Goal: Task Accomplishment & Management: Manage account settings

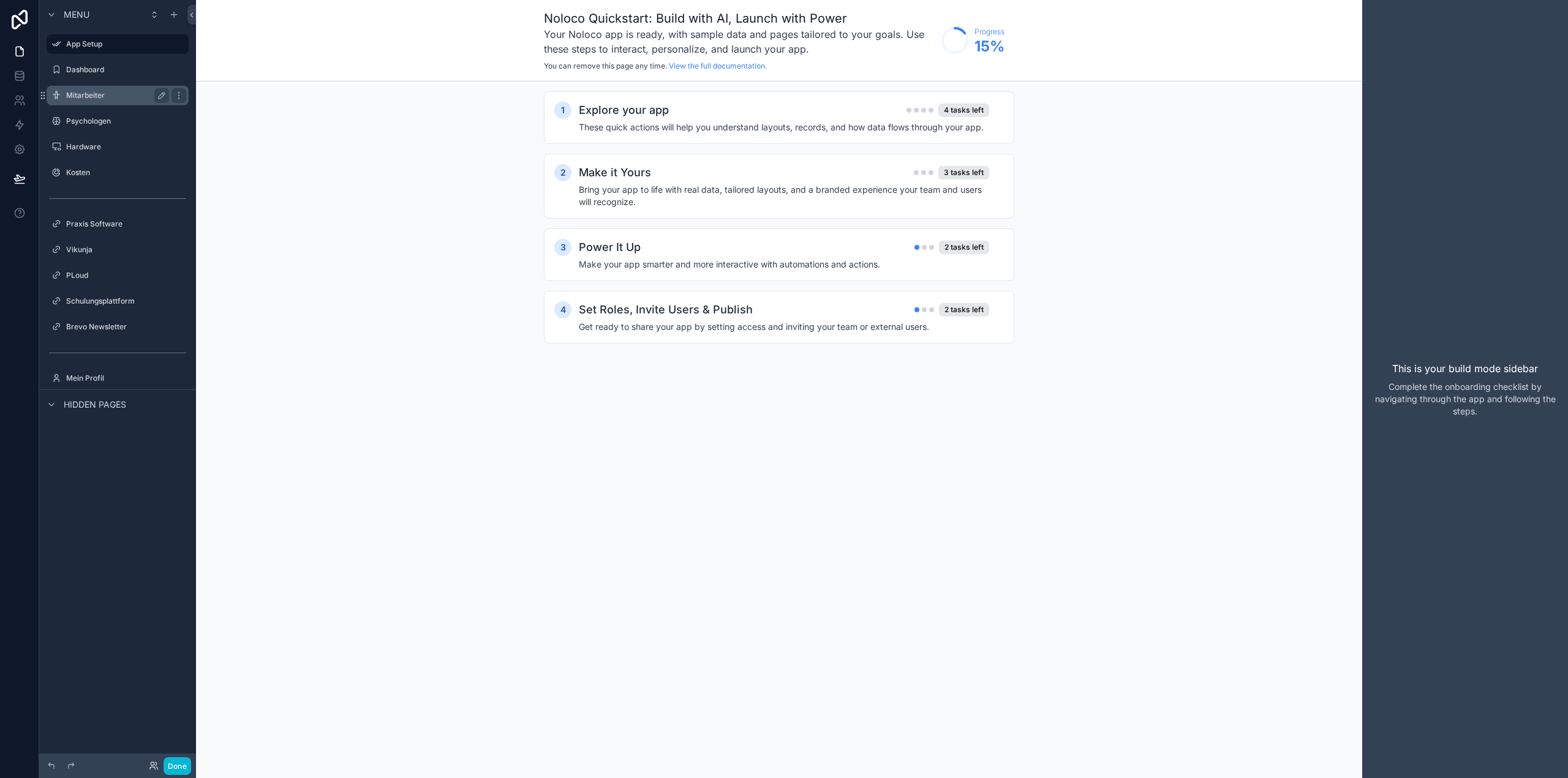
click at [96, 98] on label "Mitarbeiter" at bounding box center [115, 95] width 98 height 10
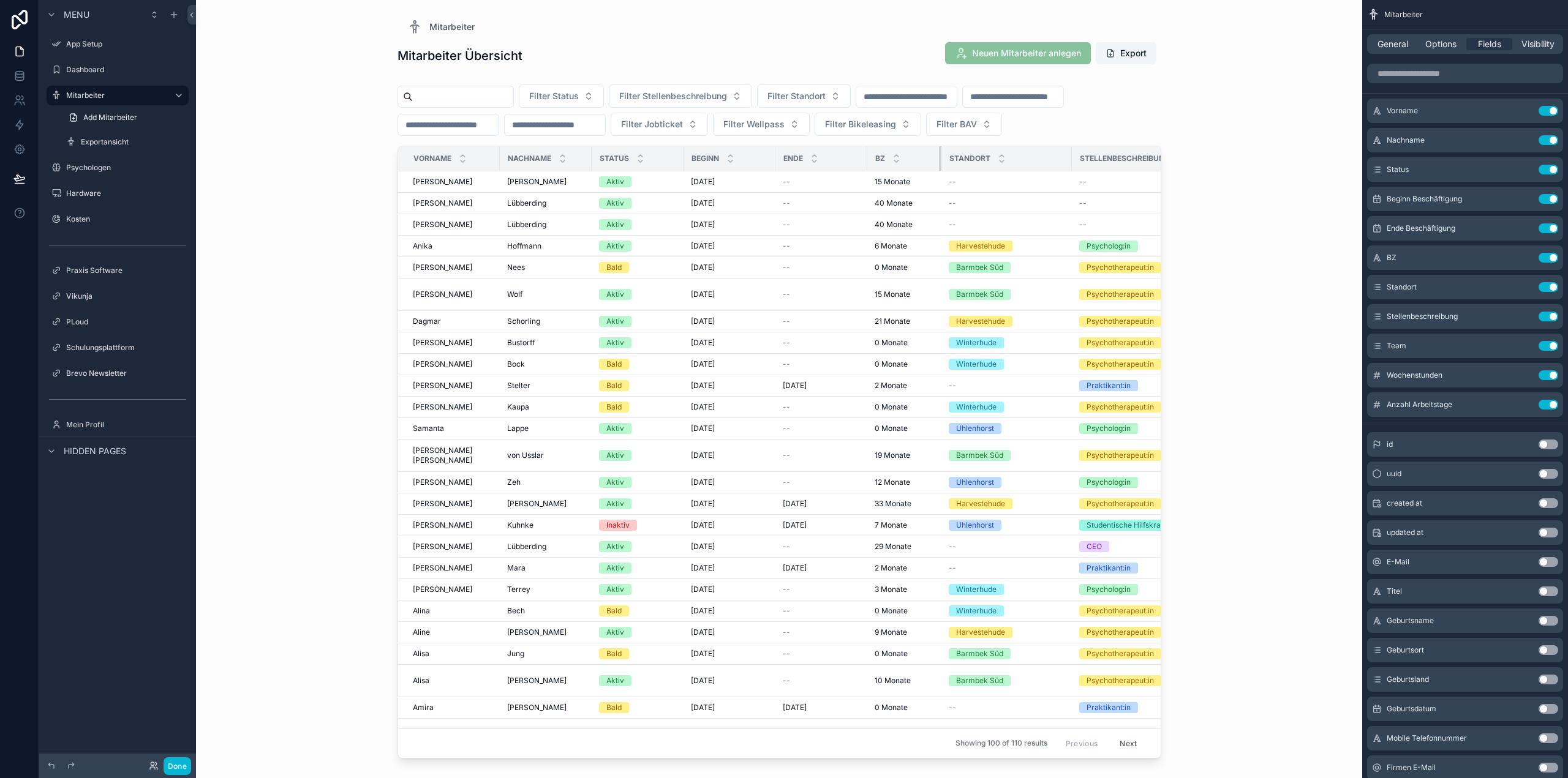
drag, startPoint x: 978, startPoint y: 158, endPoint x: 936, endPoint y: 158, distance: 42.0
click at [939, 158] on div "scrollable content" at bounding box center [941, 158] width 5 height 25
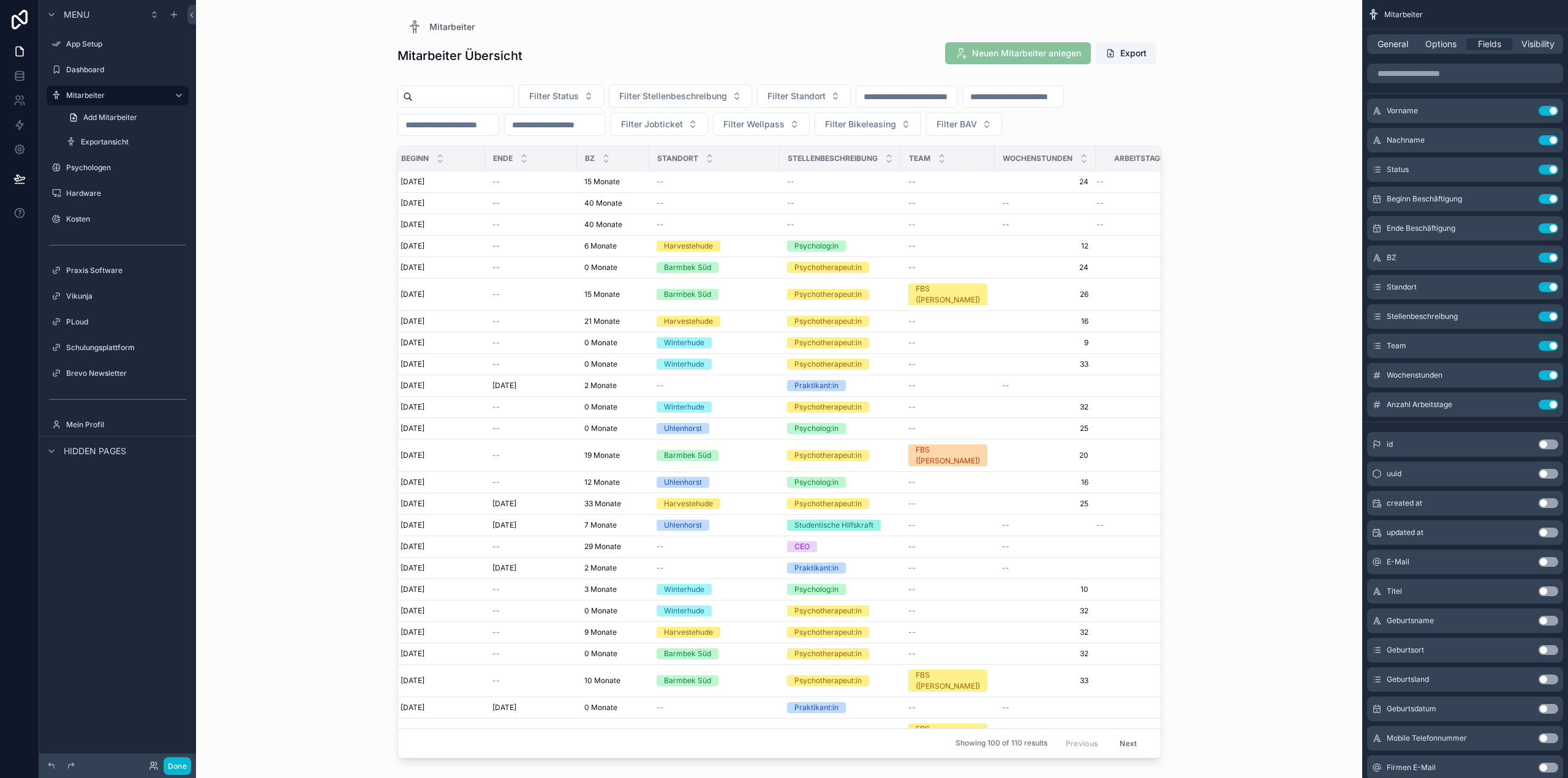
scroll to position [0, 292]
click at [1048, 160] on span "Wochenstunden" at bounding box center [1036, 158] width 70 height 10
click at [1521, 376] on icon "scrollable content" at bounding box center [1524, 376] width 6 height 6
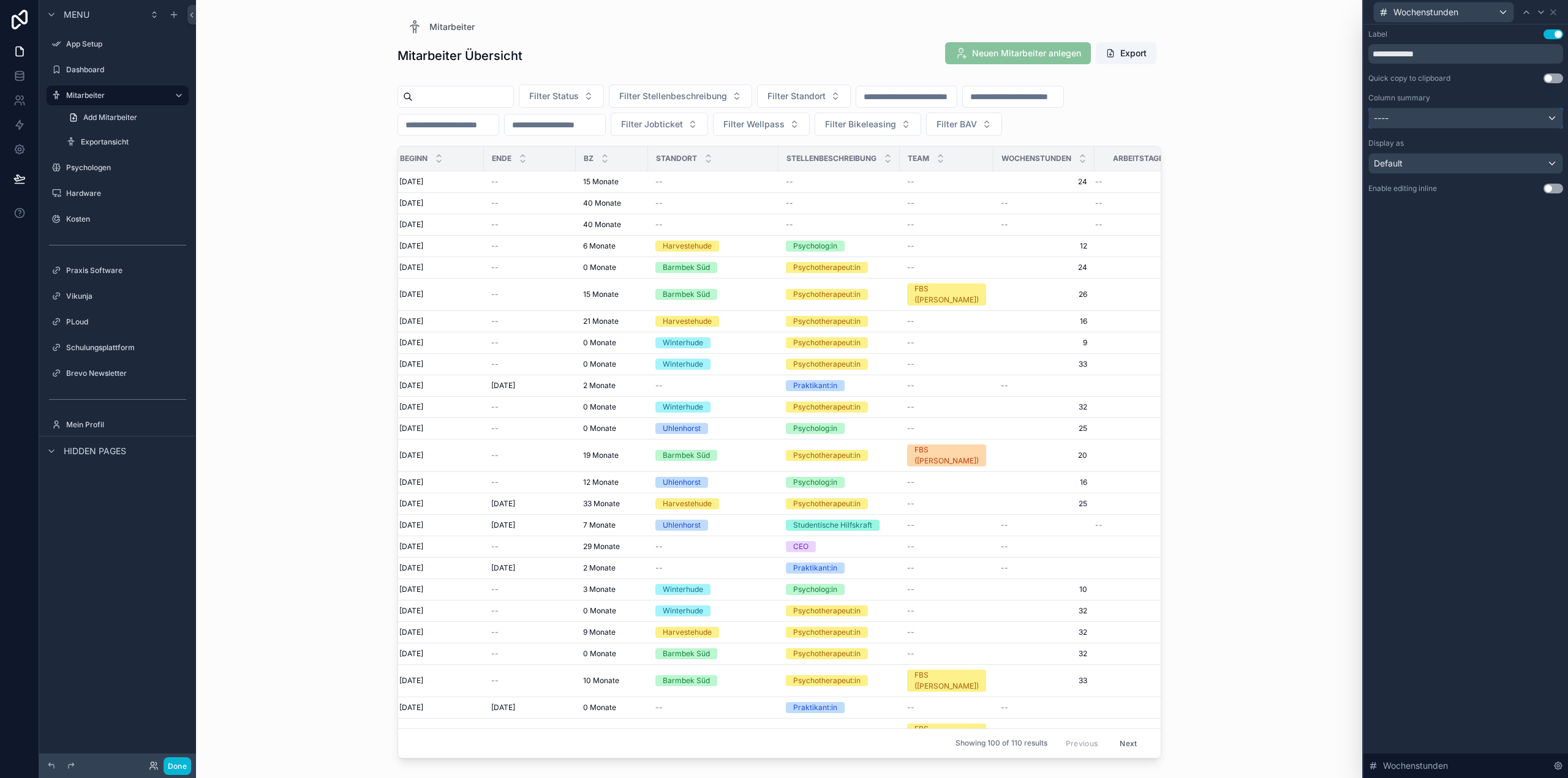
click at [1416, 122] on div "----" at bounding box center [1465, 118] width 194 height 20
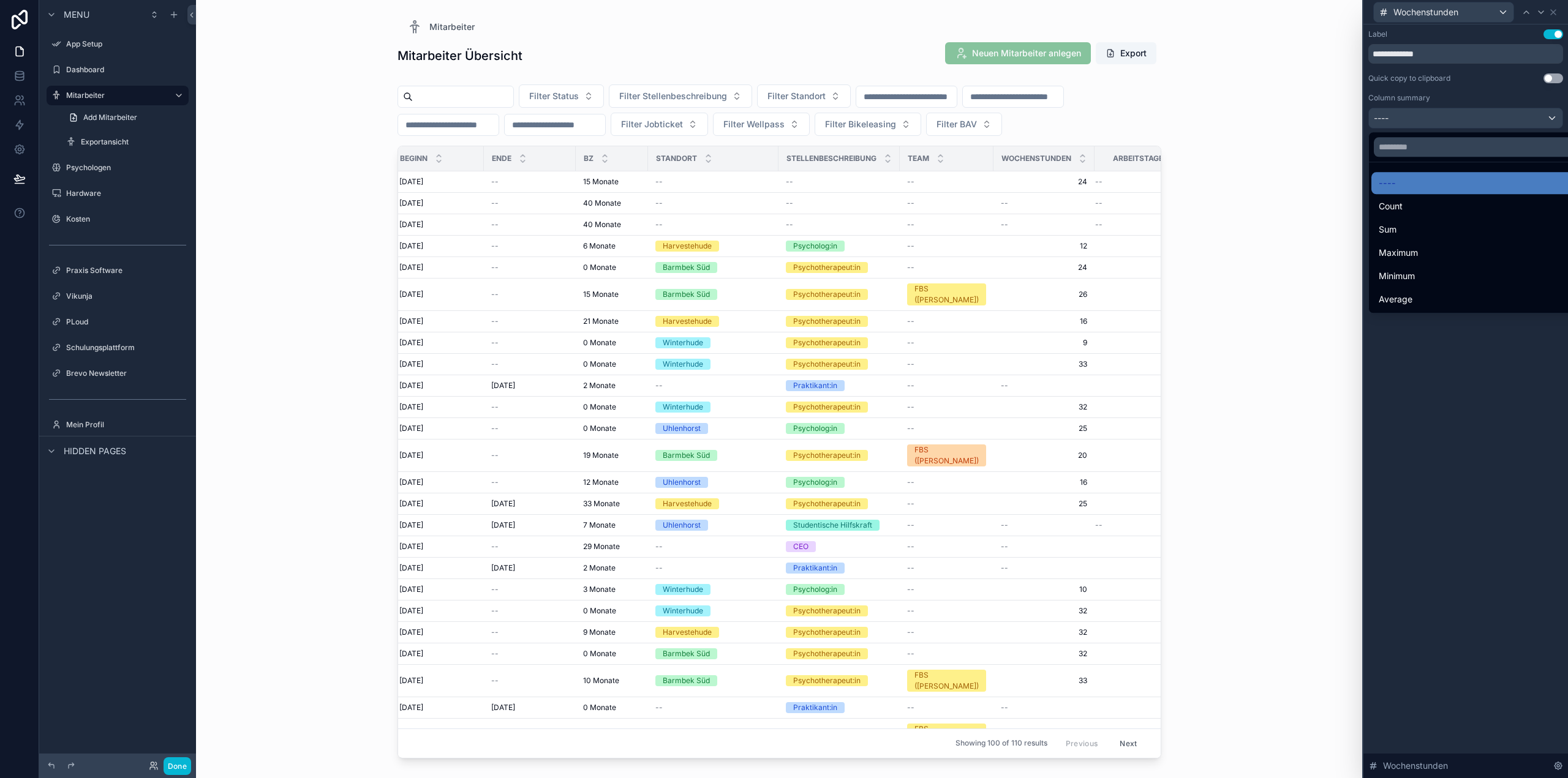
click at [1416, 122] on div at bounding box center [1466, 389] width 204 height 778
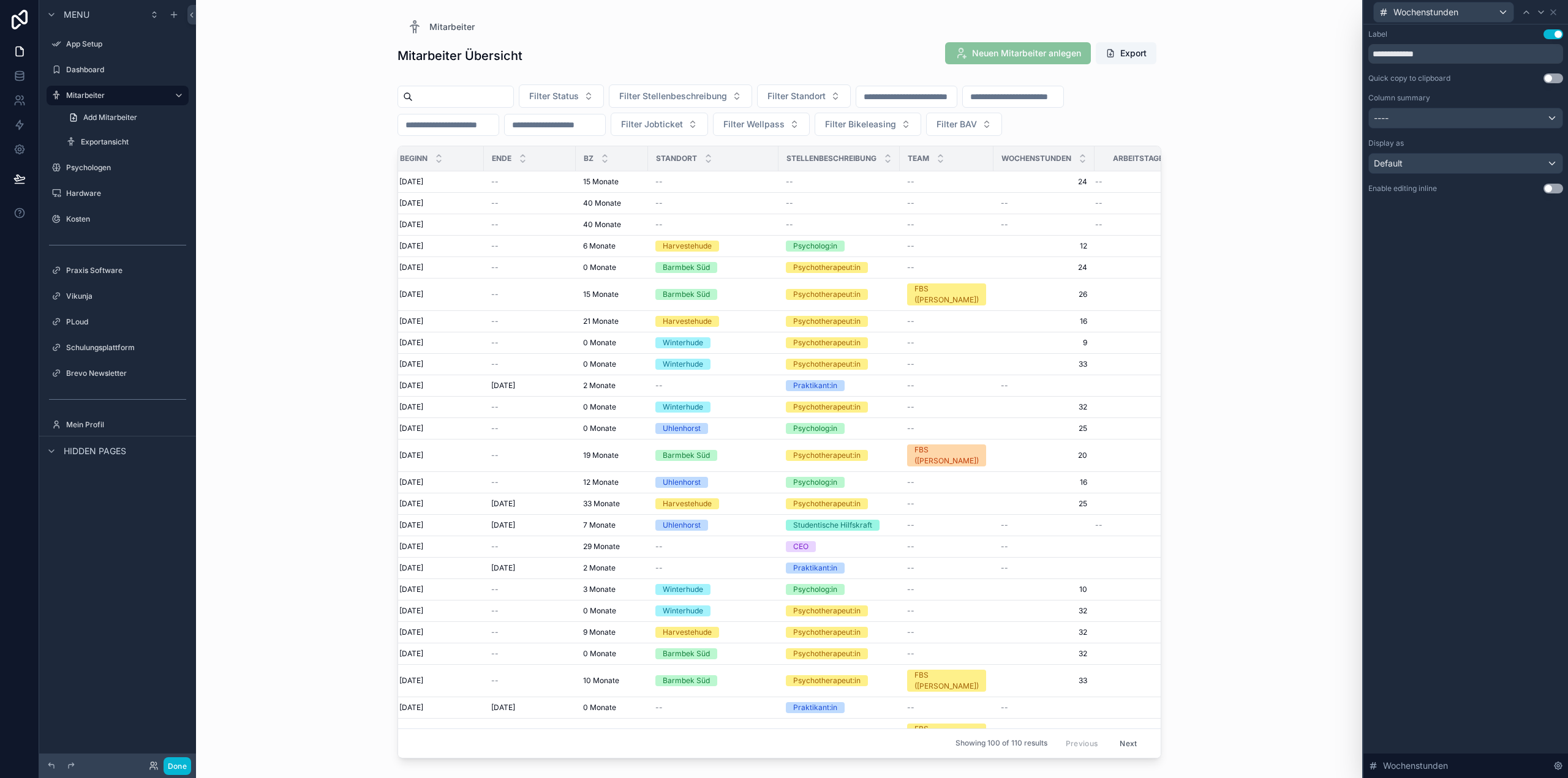
click at [1555, 184] on button "Use setting" at bounding box center [1553, 189] width 20 height 10
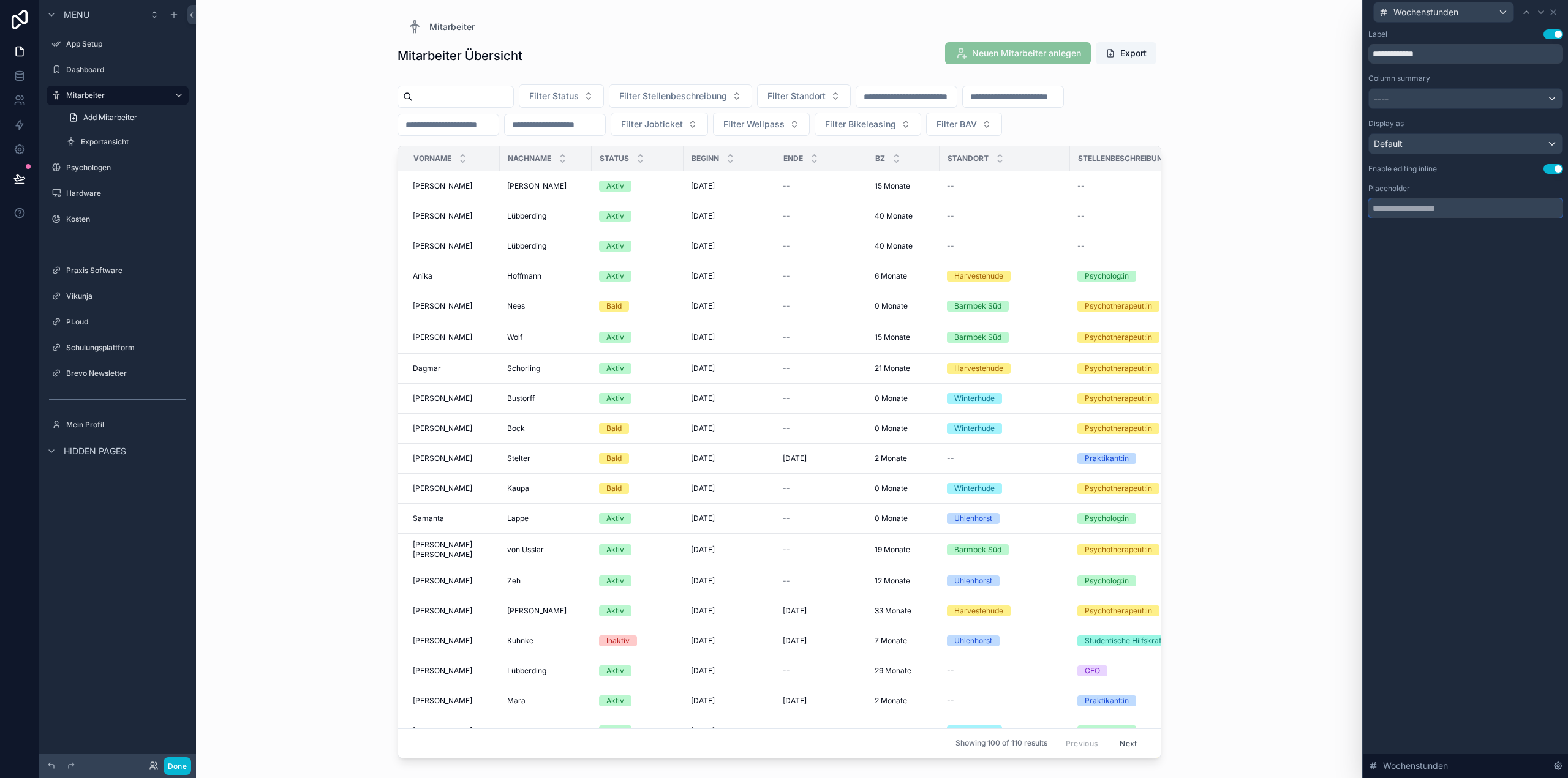
click at [1443, 214] on input "text" at bounding box center [1466, 208] width 195 height 20
click at [1559, 166] on button "Use setting" at bounding box center [1553, 169] width 20 height 10
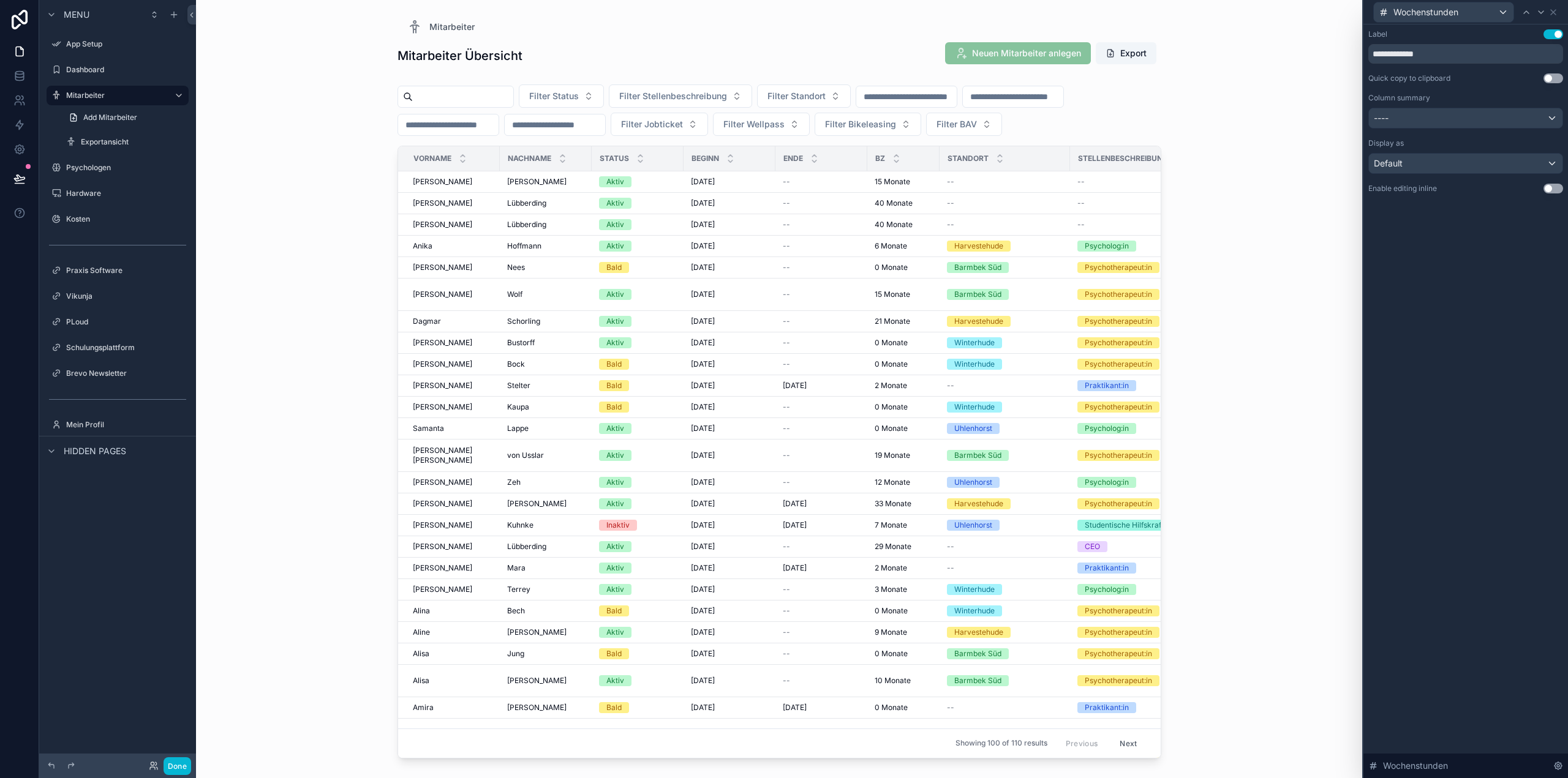
click at [1466, 458] on div "**********" at bounding box center [1466, 401] width 204 height 753
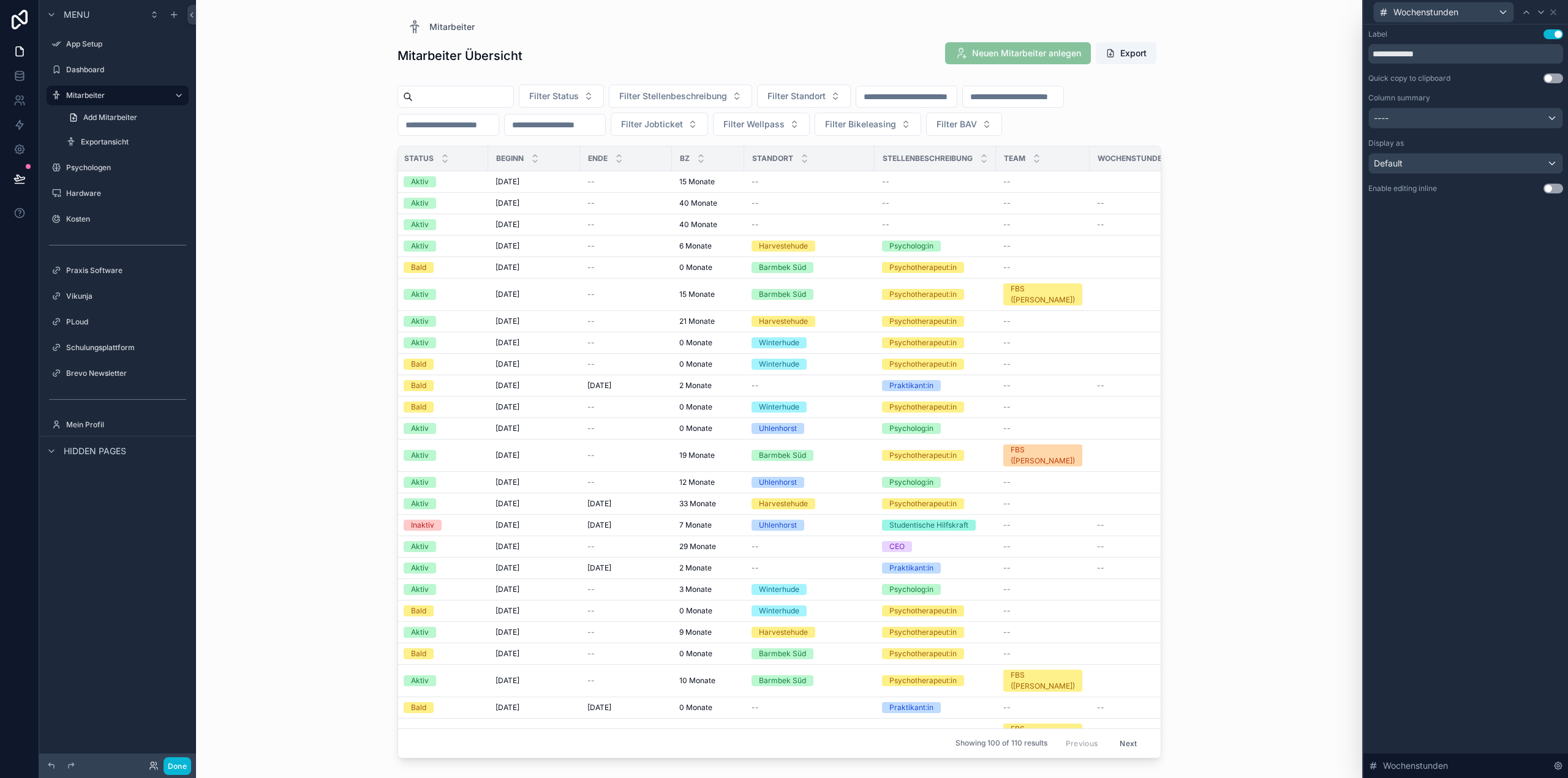
scroll to position [0, 326]
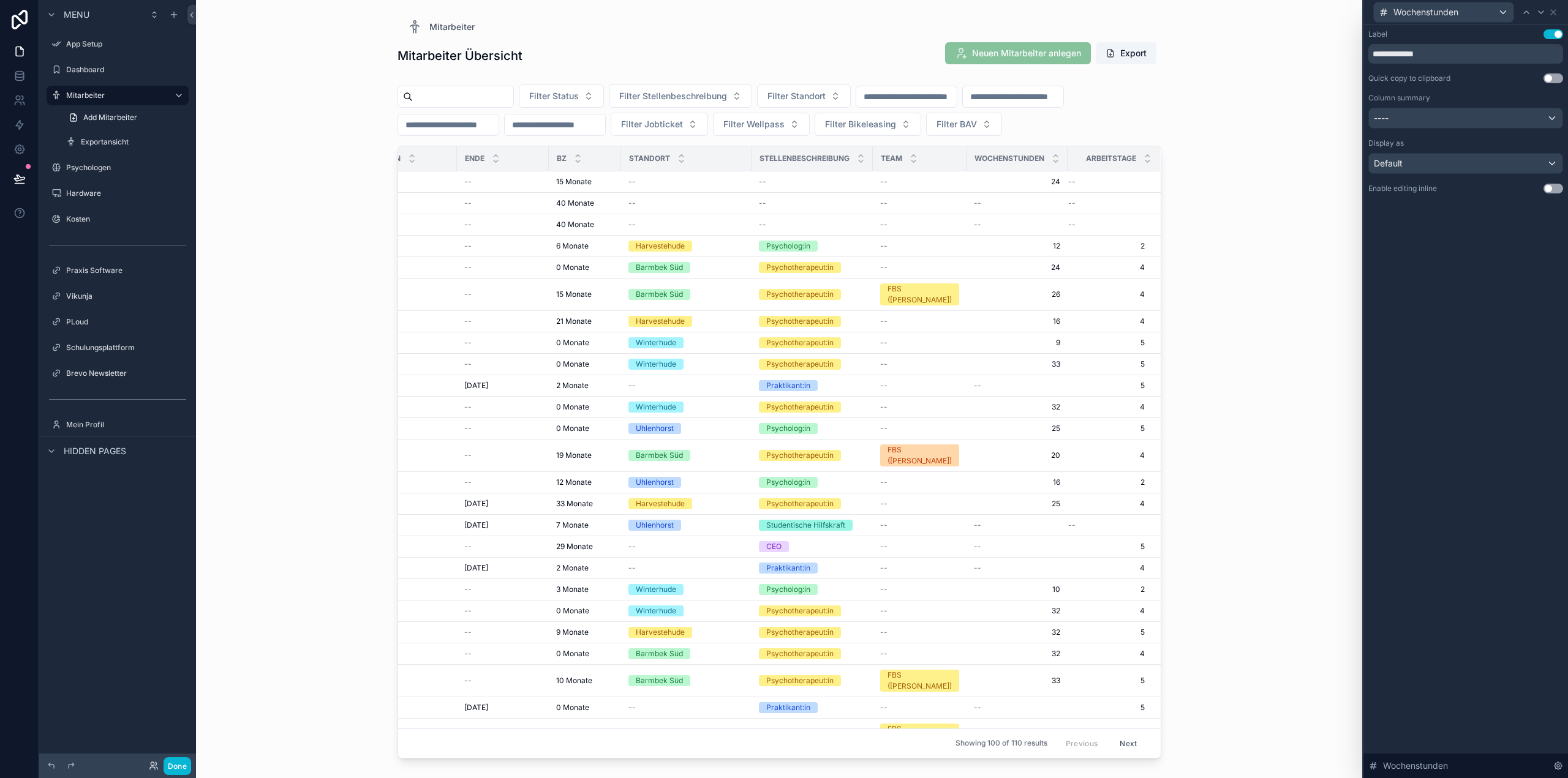
click at [1021, 151] on div "Wochenstunden" at bounding box center [1017, 159] width 100 height 24
click at [1453, 115] on div "----" at bounding box center [1465, 118] width 194 height 20
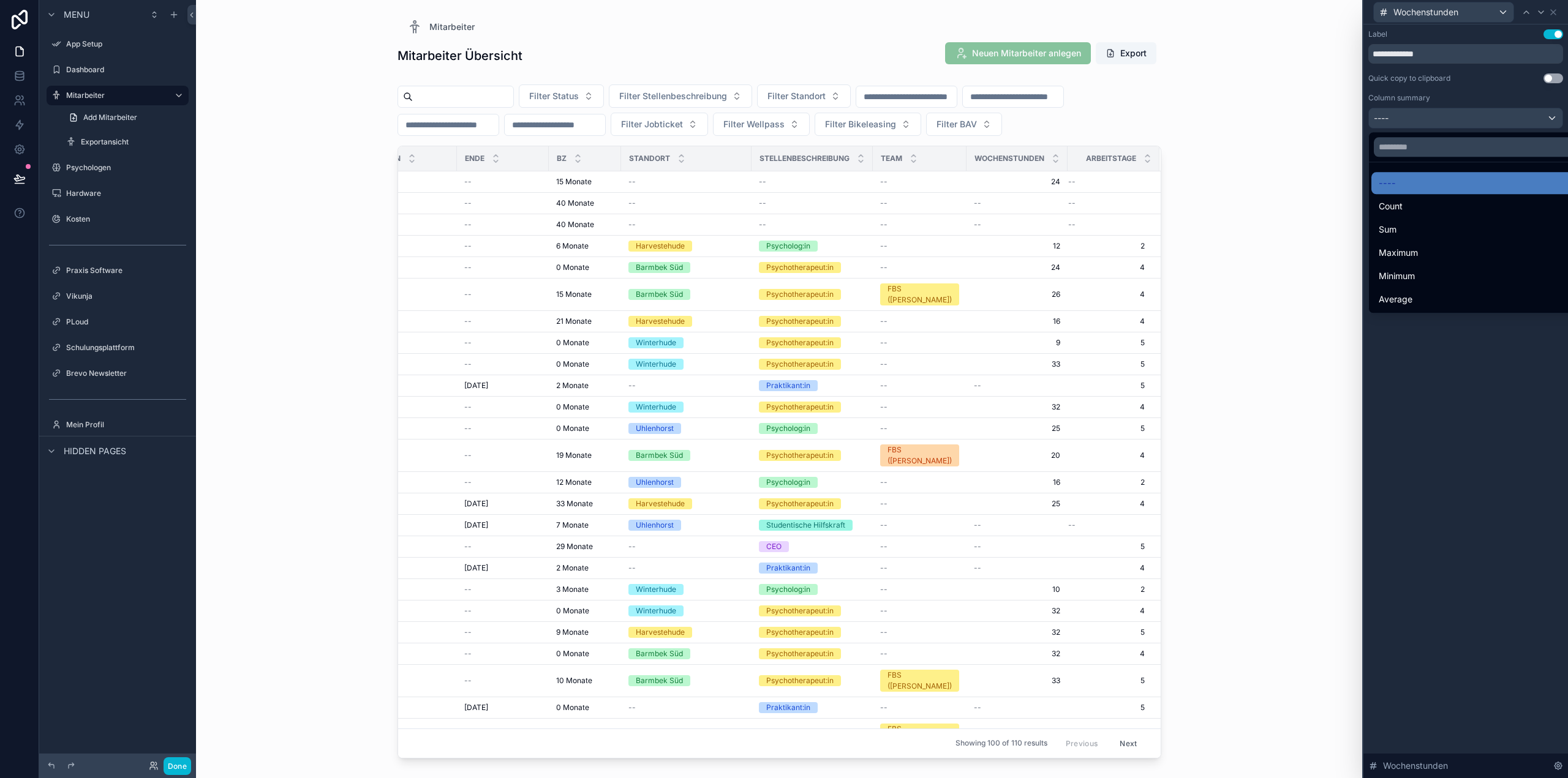
click at [1453, 115] on div at bounding box center [1466, 389] width 204 height 778
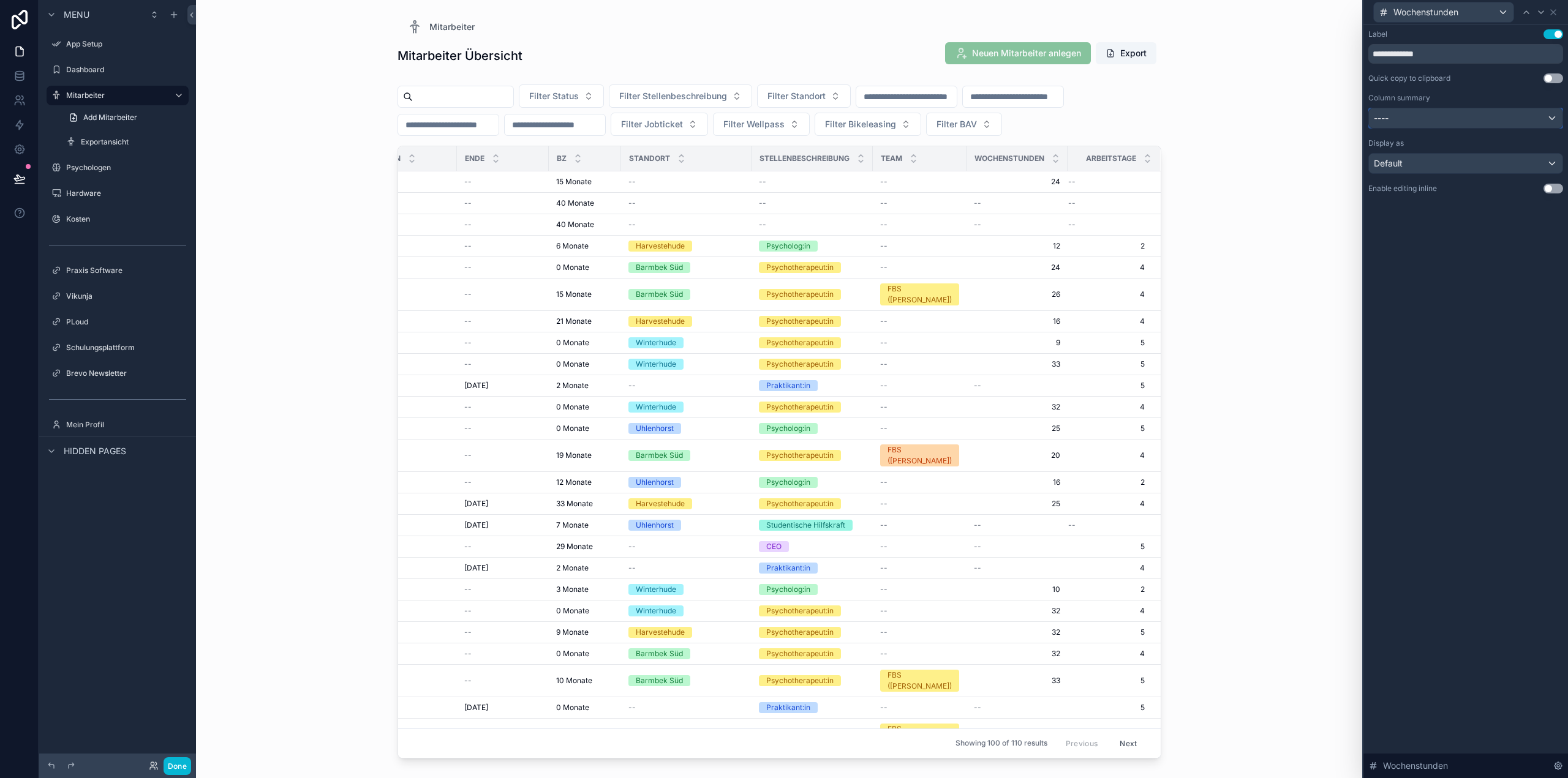
click at [1441, 123] on div "----" at bounding box center [1465, 118] width 194 height 20
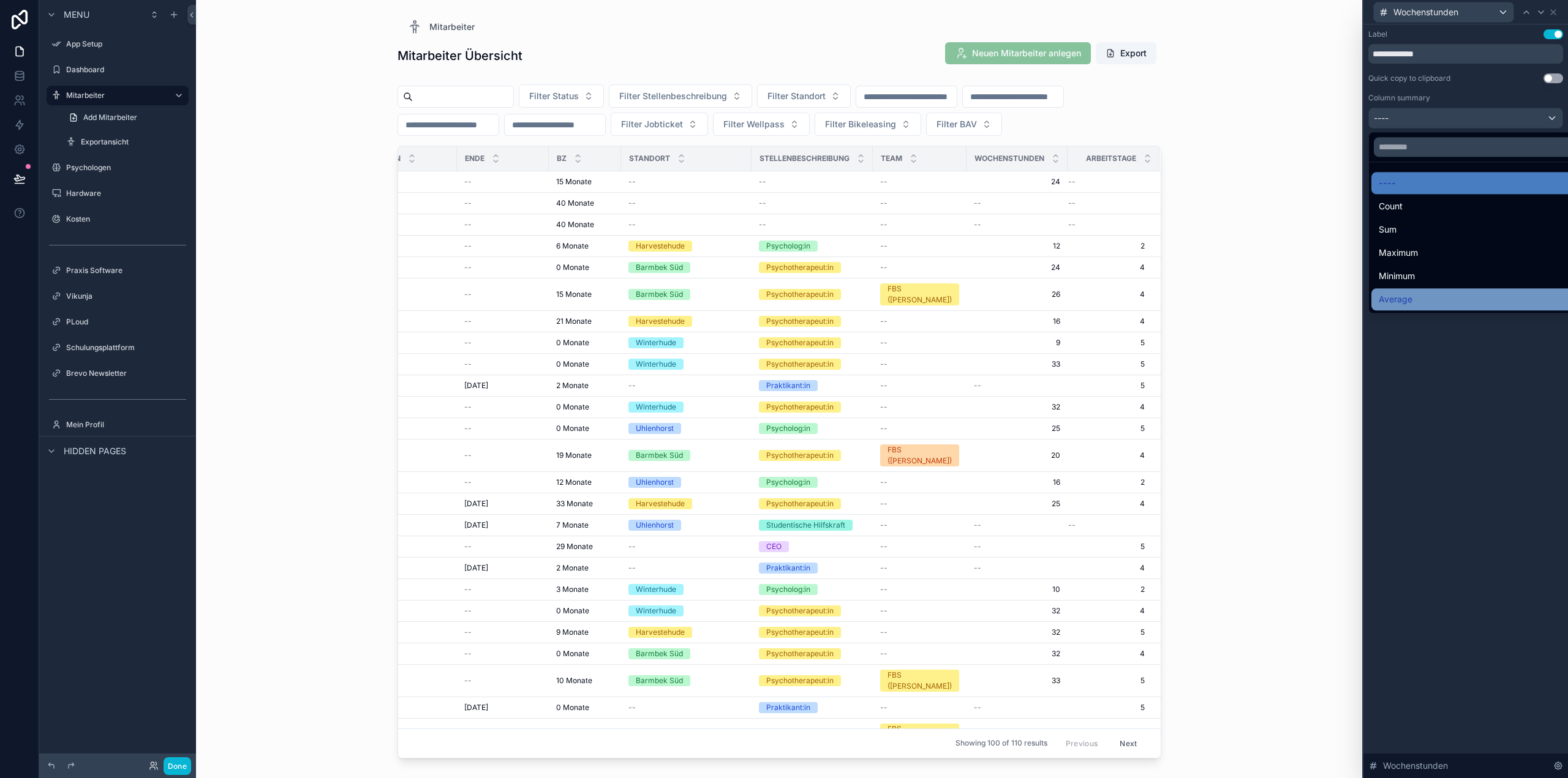
click at [1414, 290] on div "Average" at bounding box center [1480, 300] width 217 height 22
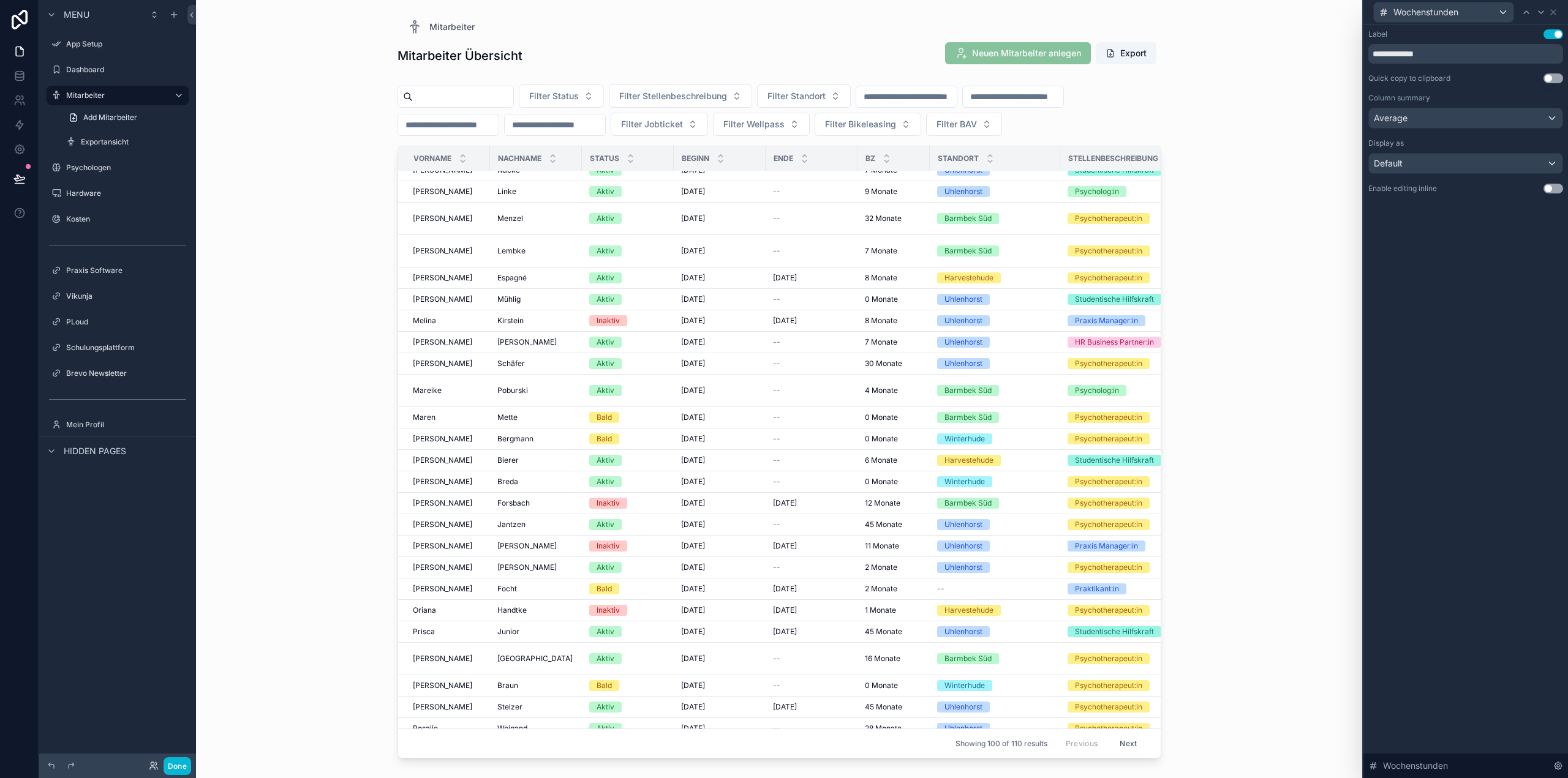
scroll to position [1610, 0]
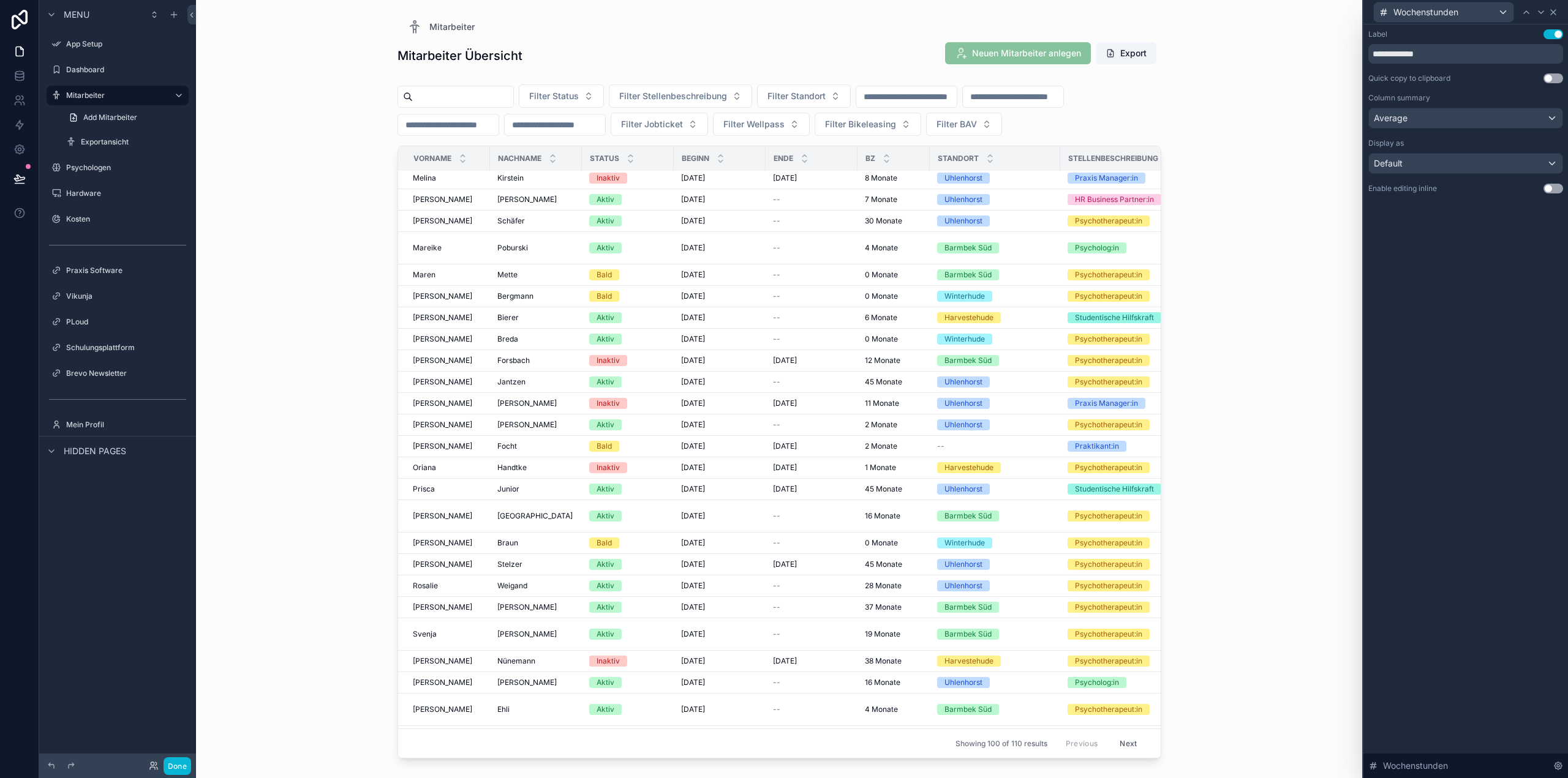
click at [1549, 17] on div "Wochenstunden" at bounding box center [1466, 12] width 195 height 24
click at [1552, 11] on icon at bounding box center [1552, 12] width 5 height 5
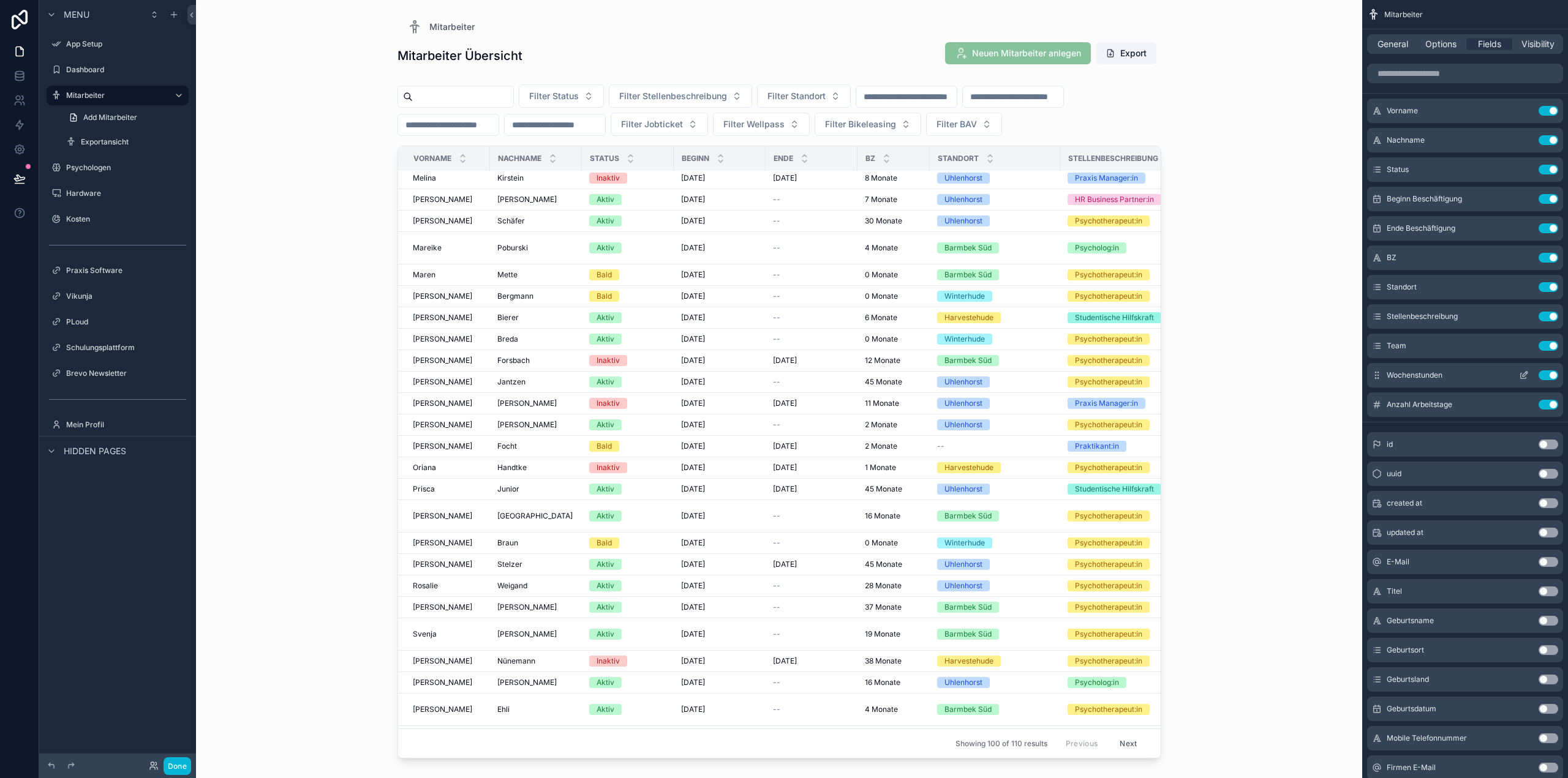
click at [1525, 375] on icon "scrollable content" at bounding box center [1524, 375] width 10 height 10
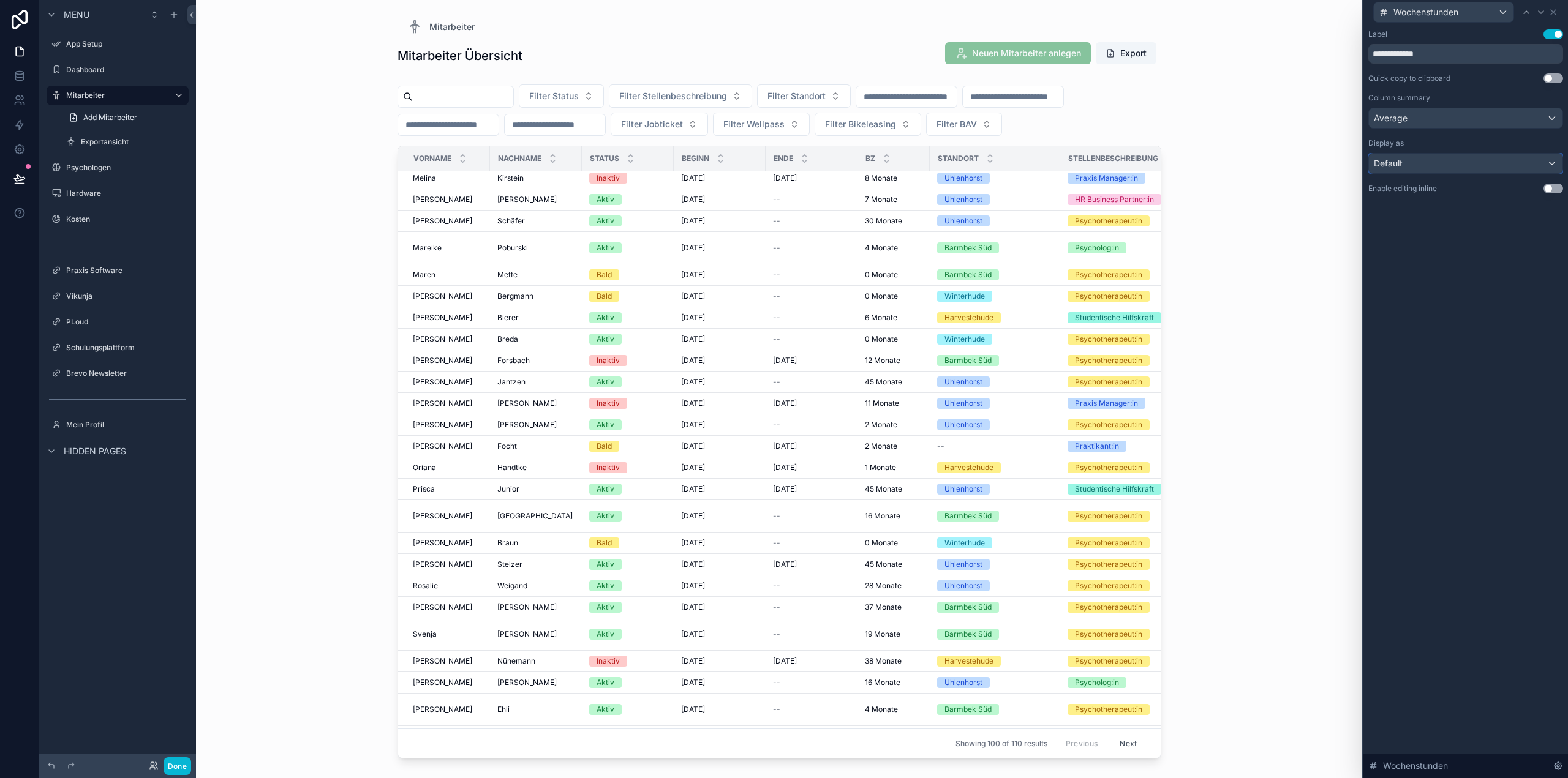
click at [1408, 167] on div "Default" at bounding box center [1465, 163] width 194 height 20
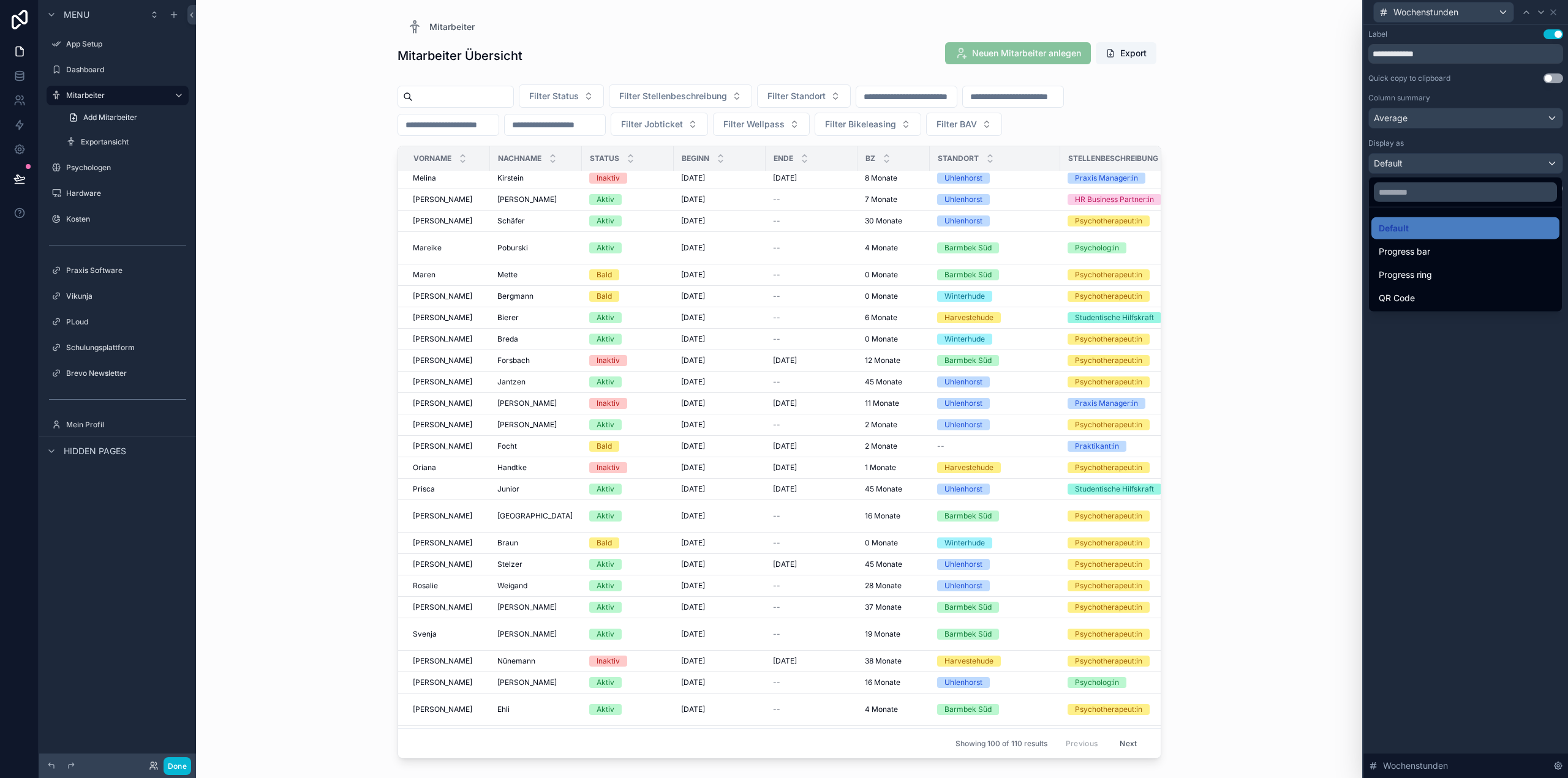
click at [1408, 167] on div at bounding box center [1466, 389] width 204 height 778
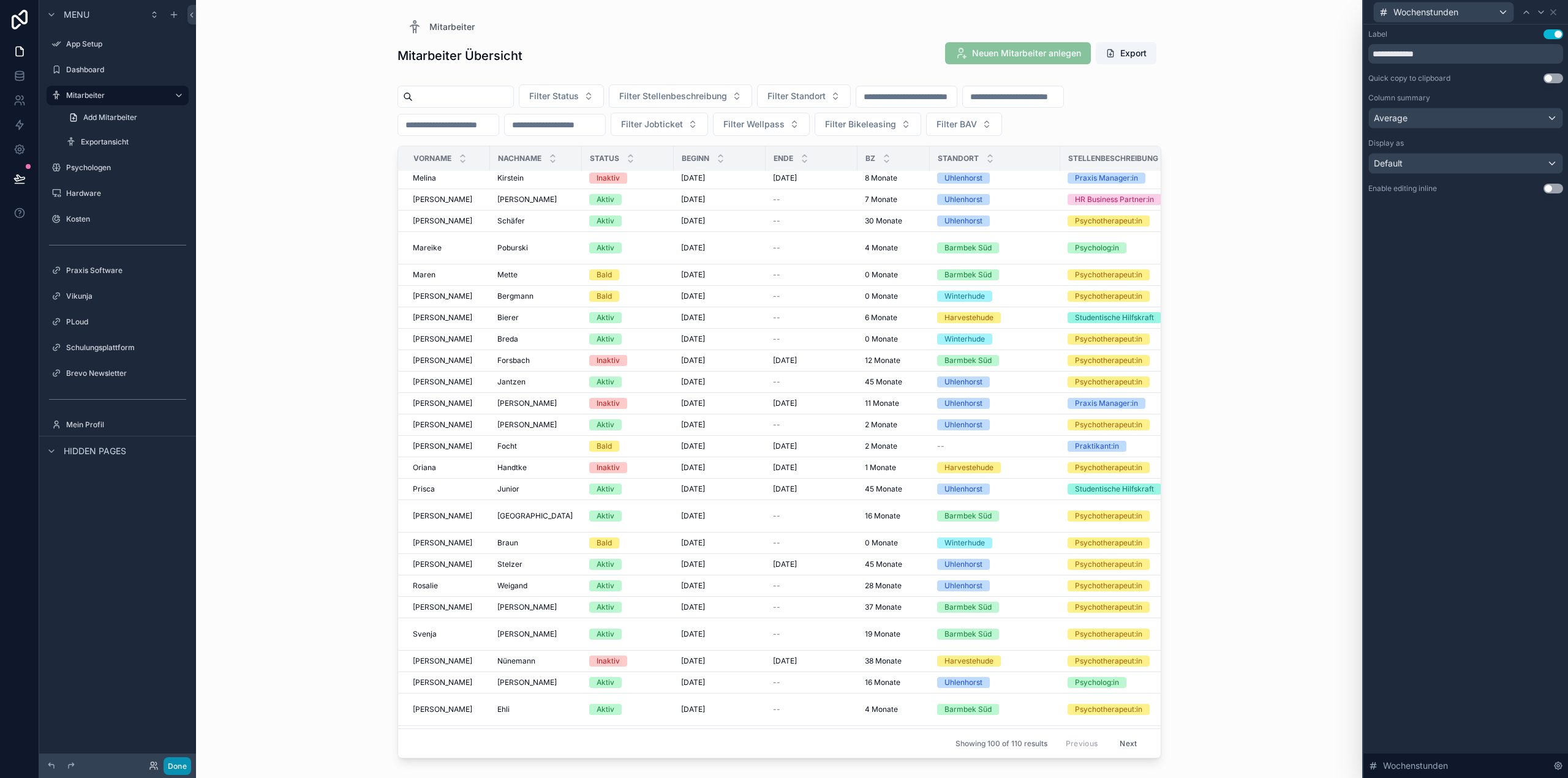
drag, startPoint x: 173, startPoint y: 760, endPoint x: 11, endPoint y: 192, distance: 590.7
click at [174, 760] on button "Done" at bounding box center [177, 766] width 28 height 18
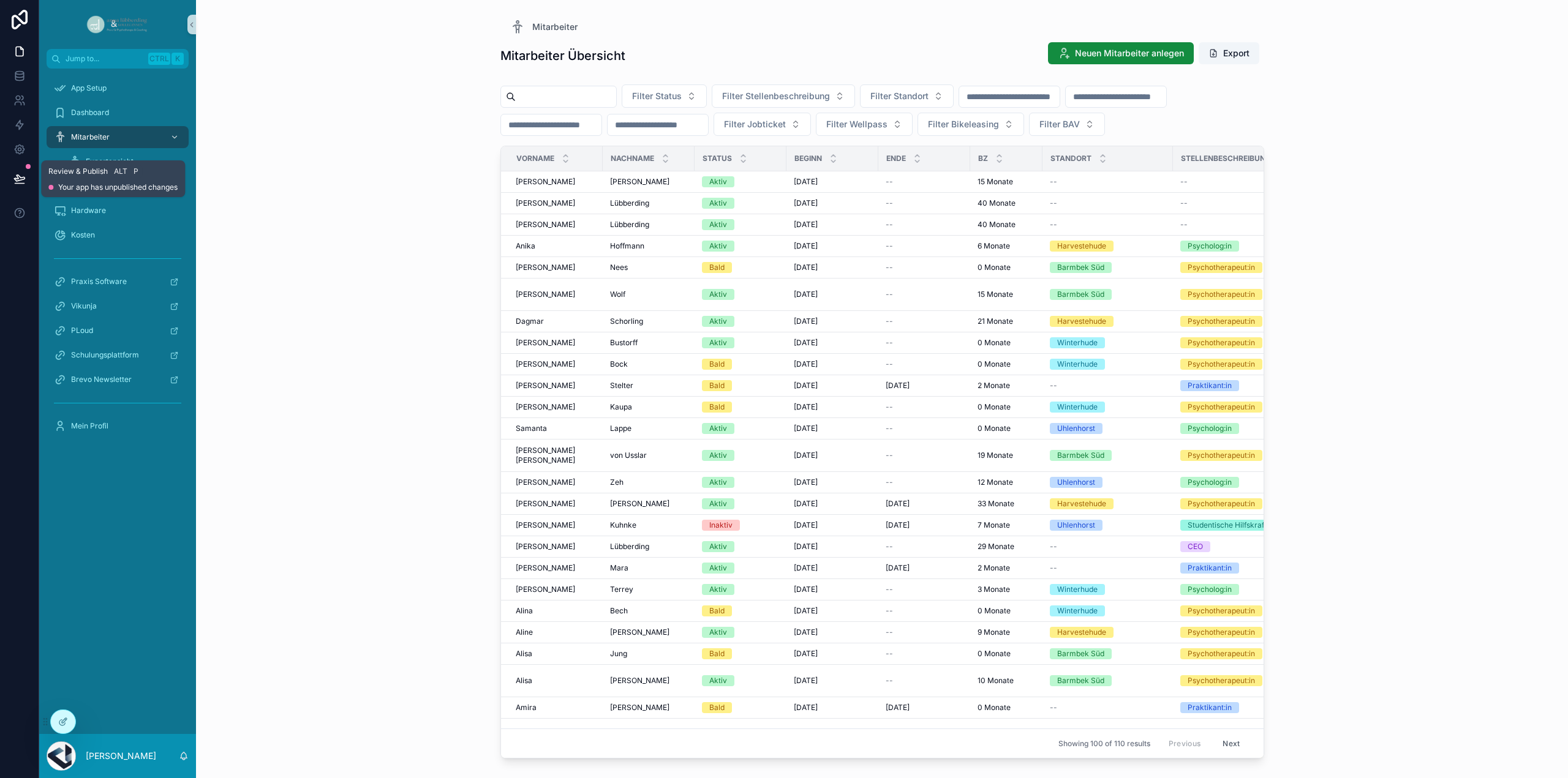
click at [18, 181] on icon at bounding box center [19, 178] width 11 height 6
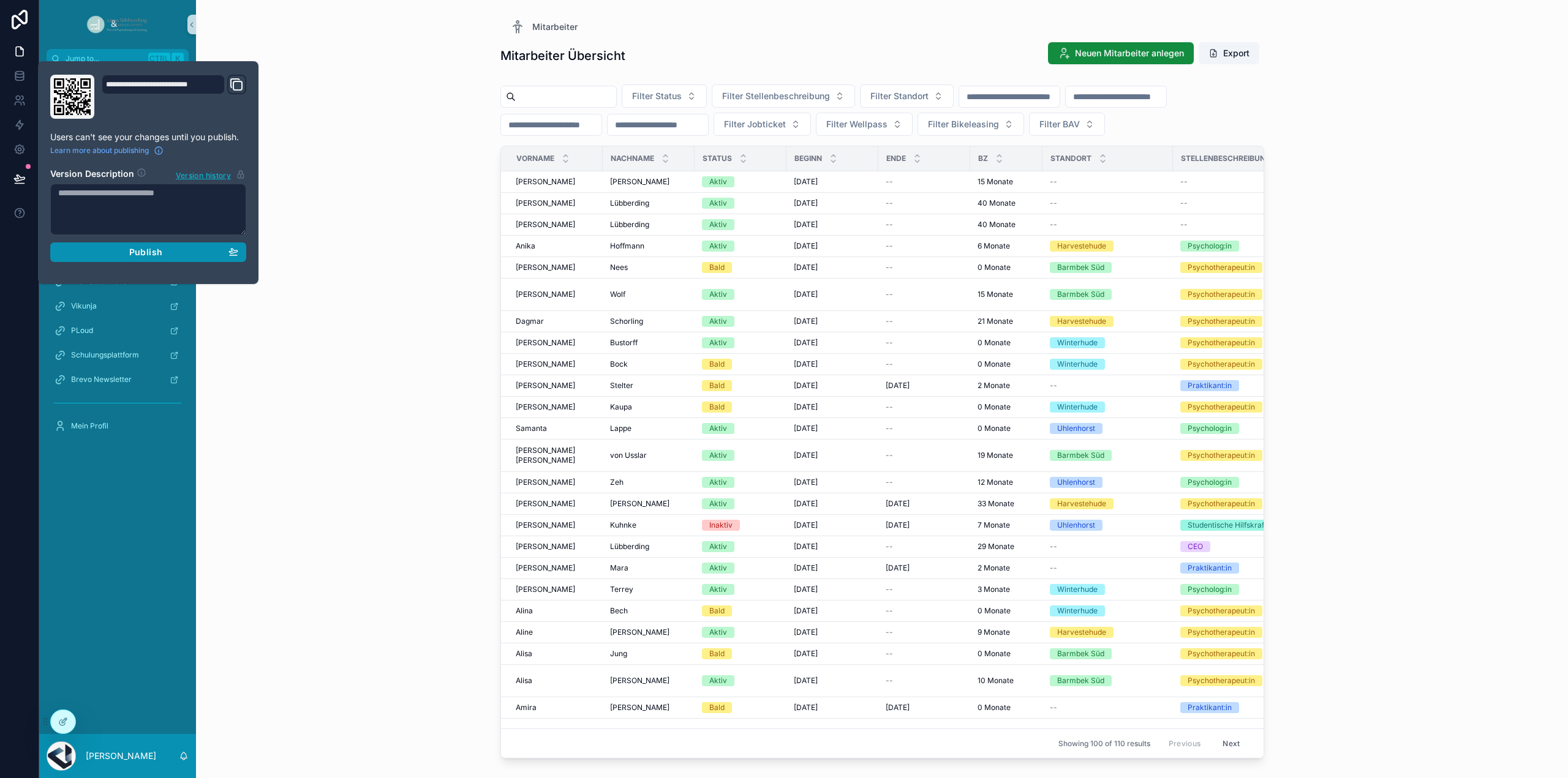
click at [124, 251] on div "Publish" at bounding box center [147, 251] width 180 height 11
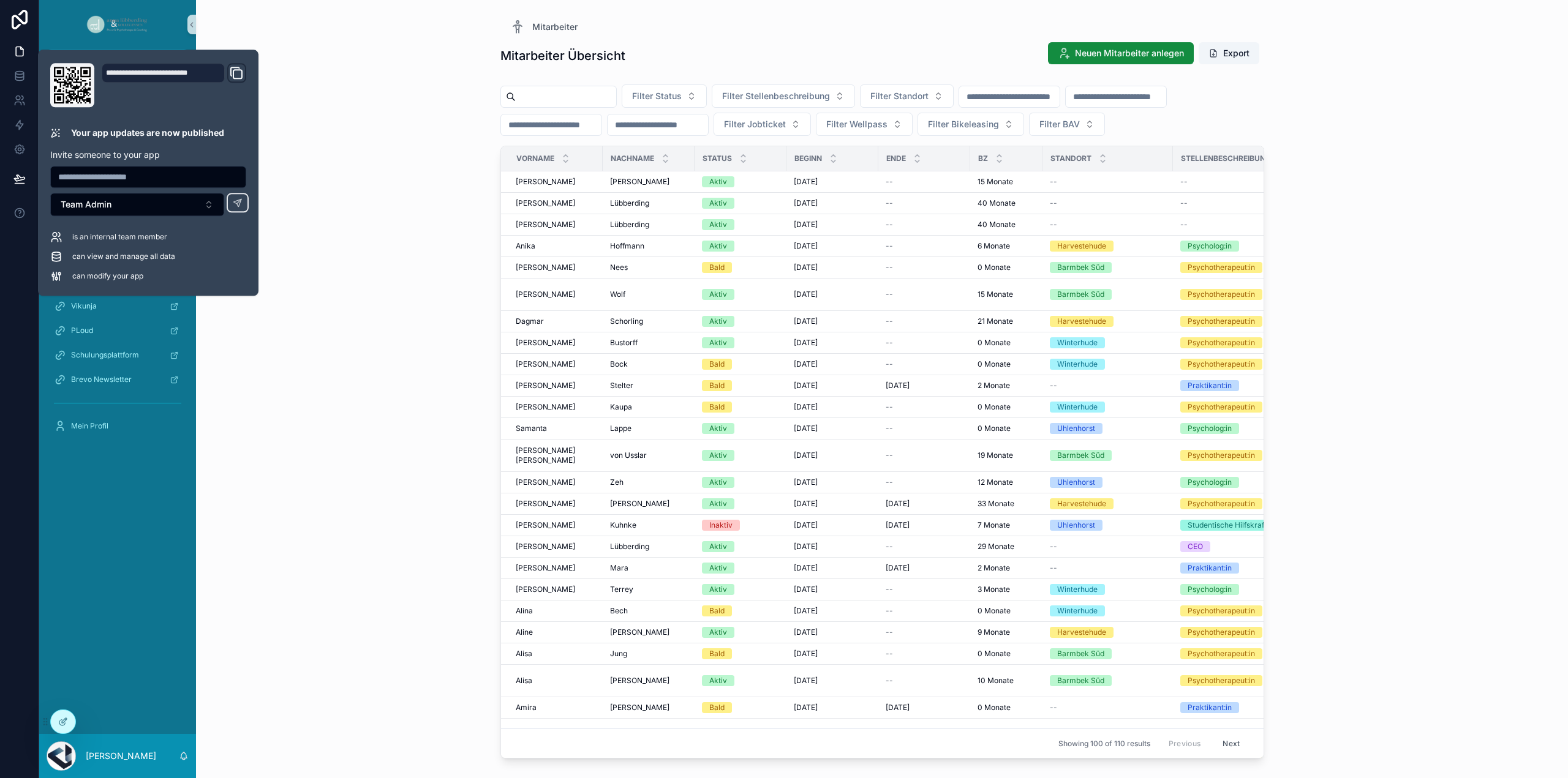
click at [349, 227] on div "Mitarbeiter Mitarbeiter Übersicht Neuen Mitarbeiter anlegen Export Filter Statu…" at bounding box center [881, 389] width 1372 height 778
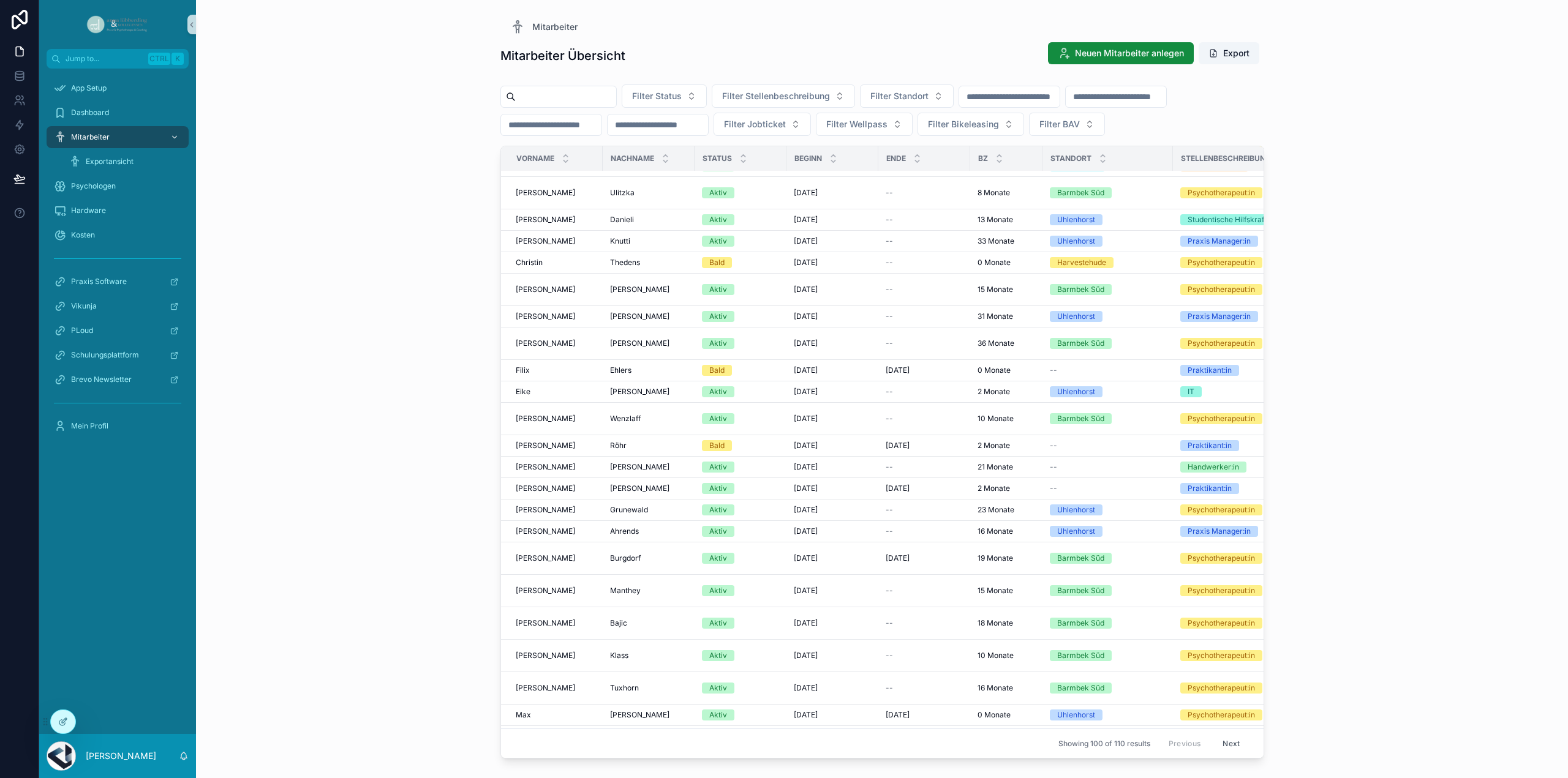
scroll to position [375, 0]
